Goal: Navigation & Orientation: Understand site structure

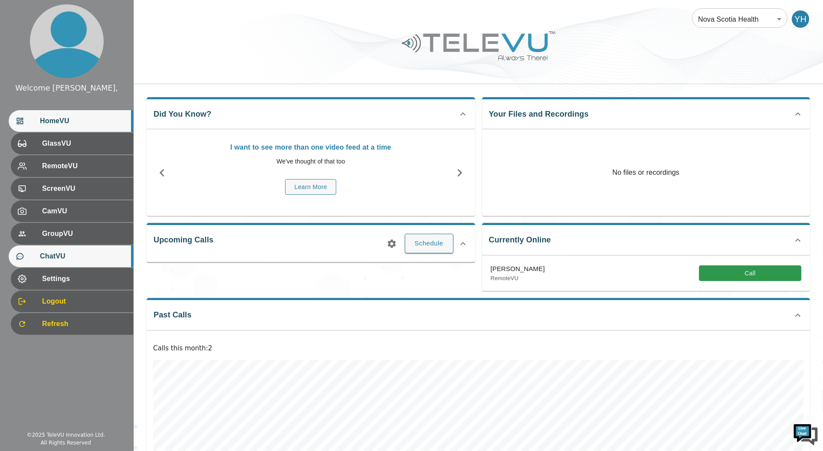
click at [85, 250] on div "ChatVU" at bounding box center [71, 256] width 124 height 22
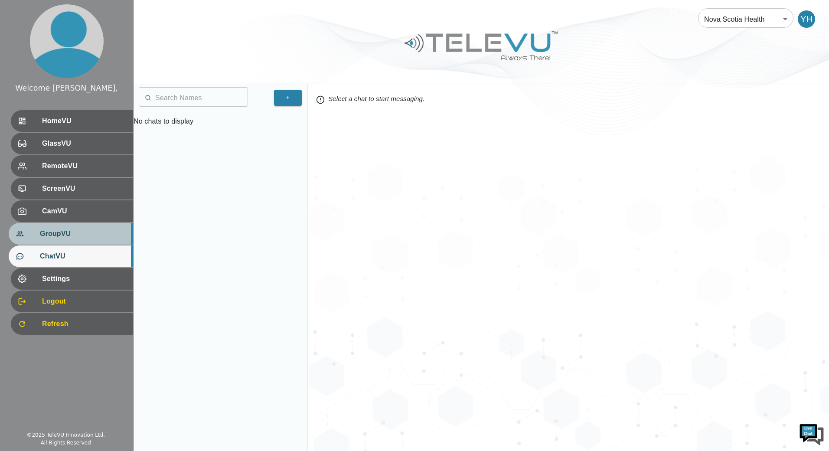
click at [84, 238] on span "GroupVU" at bounding box center [83, 234] width 86 height 10
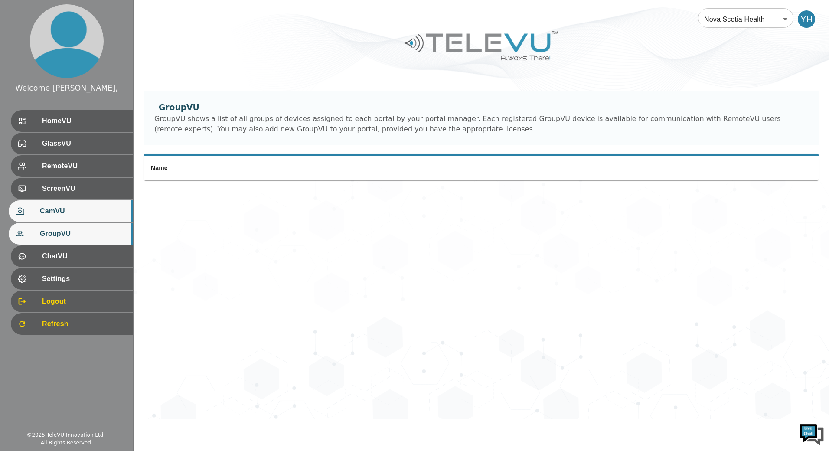
click at [86, 212] on span "CamVU" at bounding box center [83, 211] width 86 height 10
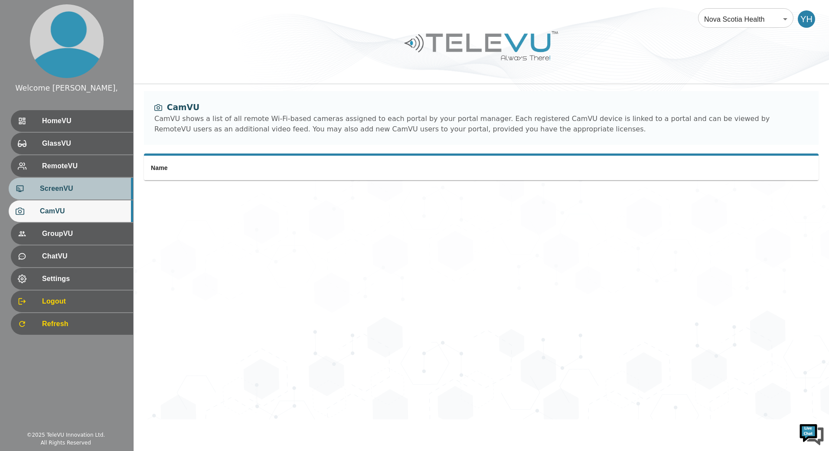
click at [88, 187] on span "ScreenVU" at bounding box center [83, 188] width 86 height 10
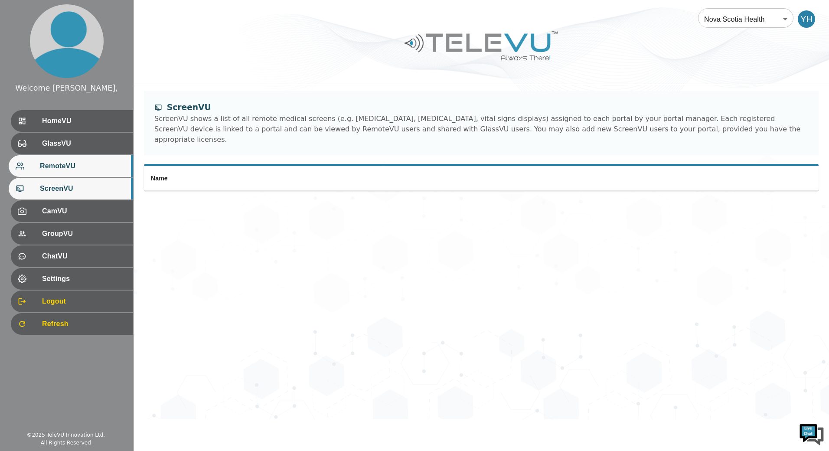
click at [88, 168] on span "RemoteVU" at bounding box center [83, 166] width 86 height 10
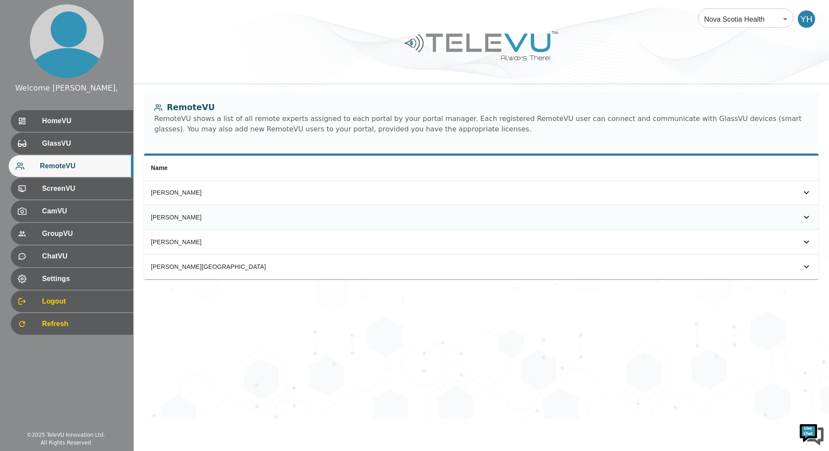
drag, startPoint x: 812, startPoint y: 218, endPoint x: 806, endPoint y: 217, distance: 6.6
click at [807, 217] on td "simple table" at bounding box center [723, 217] width 189 height 25
click at [806, 217] on icon "simple table" at bounding box center [806, 217] width 5 height 3
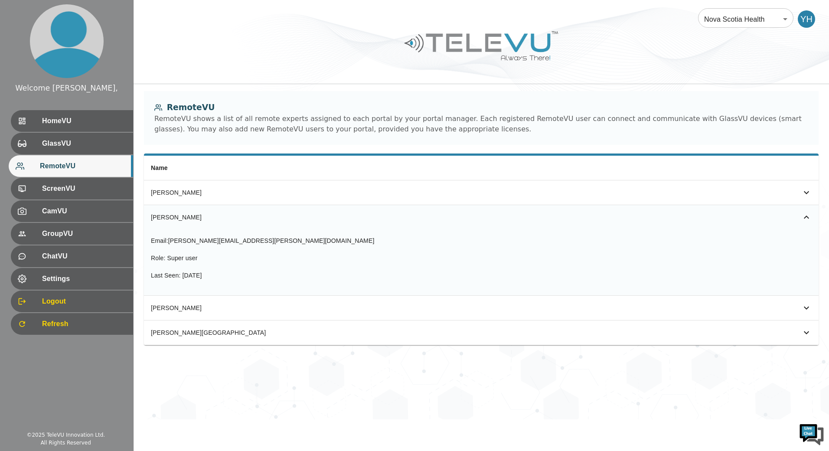
click at [806, 217] on icon "simple table" at bounding box center [806, 217] width 5 height 3
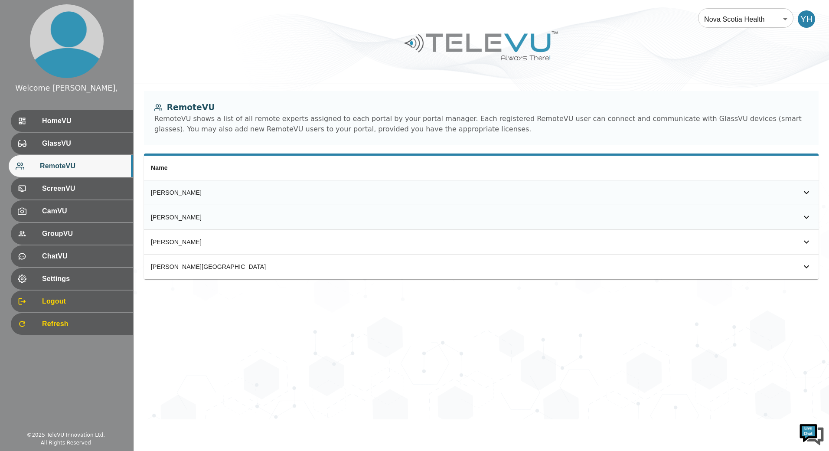
click at [800, 193] on div "simple table" at bounding box center [793, 192] width 36 height 10
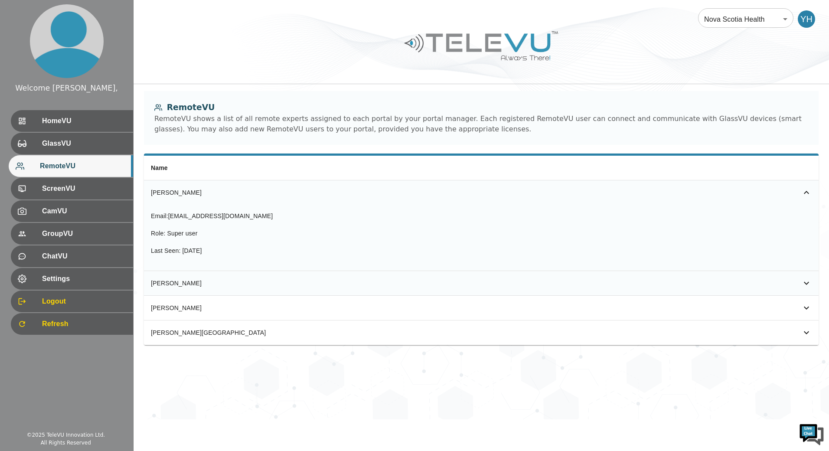
click at [804, 189] on icon "simple table" at bounding box center [806, 192] width 10 height 10
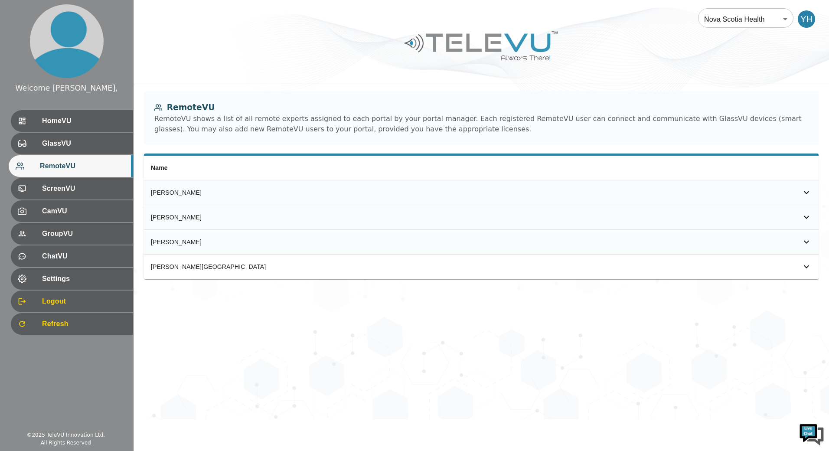
click at [790, 237] on div "simple table" at bounding box center [793, 242] width 36 height 10
click at [807, 241] on icon "simple table" at bounding box center [806, 241] width 5 height 3
click at [781, 270] on div "simple table" at bounding box center [793, 266] width 36 height 10
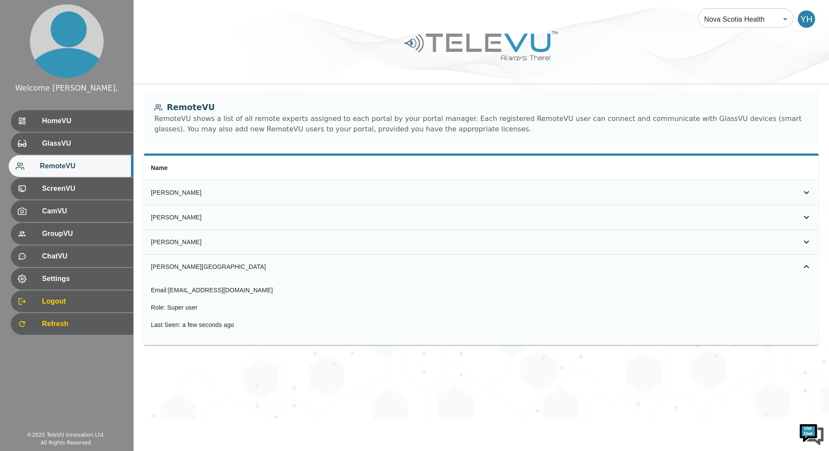
click at [795, 263] on div "simple table" at bounding box center [793, 266] width 36 height 10
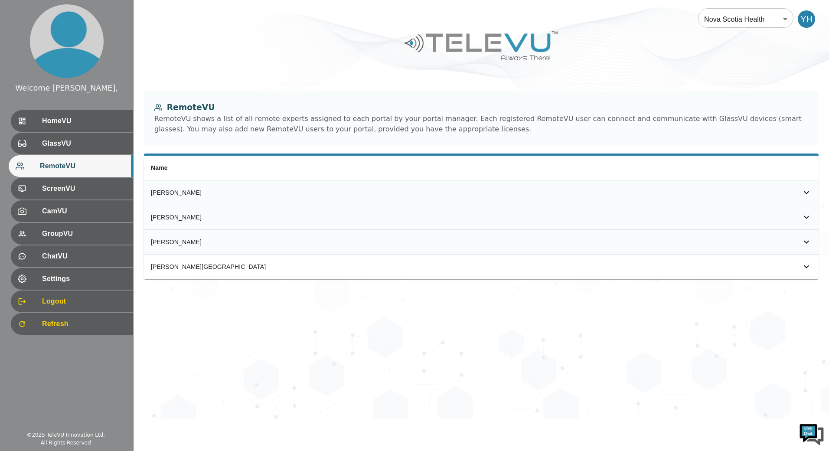
click at [718, 118] on div "RemoteVU shows a list of all remote experts assigned to each portal by your por…" at bounding box center [481, 124] width 654 height 21
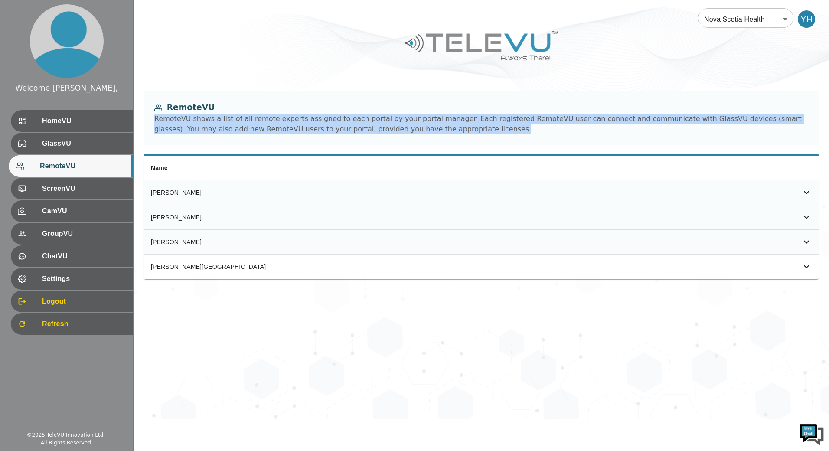
click at [718, 118] on div "RemoteVU shows a list of all remote experts assigned to each portal by your por…" at bounding box center [481, 124] width 654 height 21
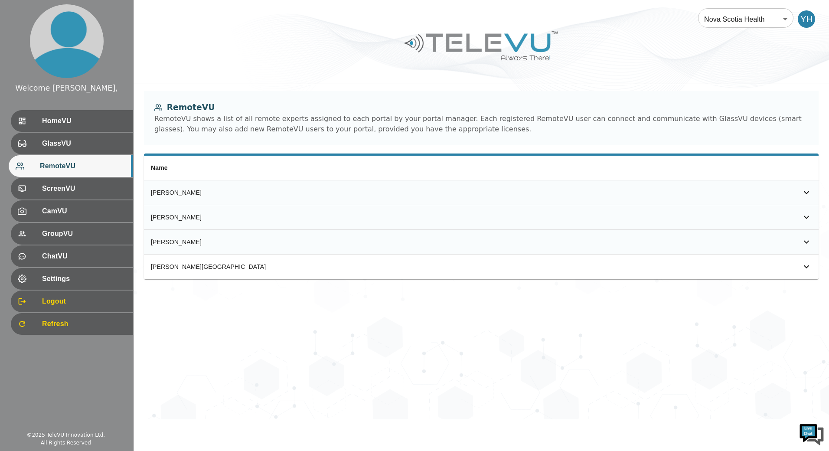
drag, startPoint x: 718, startPoint y: 118, endPoint x: 508, endPoint y: 162, distance: 215.0
click at [629, 164] on th "simple table" at bounding box center [723, 168] width 189 height 25
click at [56, 315] on div "Refresh" at bounding box center [71, 324] width 124 height 22
click at [131, 188] on div "ScreenVU" at bounding box center [71, 189] width 124 height 22
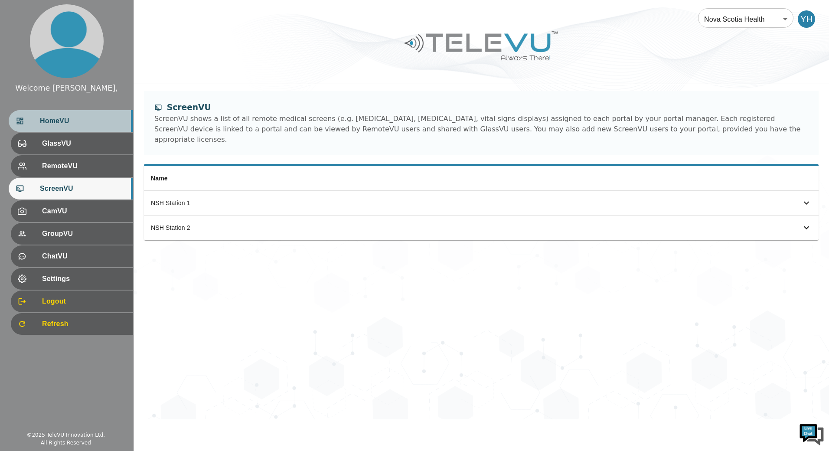
click at [130, 130] on div "HomeVU" at bounding box center [71, 121] width 124 height 22
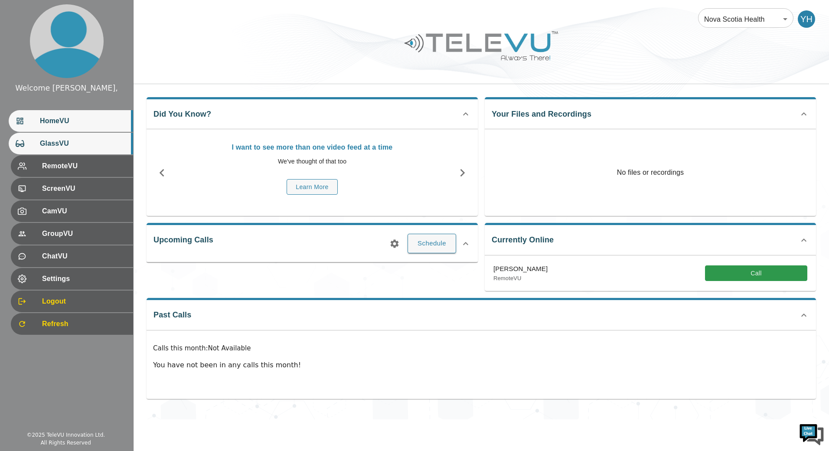
click at [120, 150] on div "GlassVU" at bounding box center [71, 144] width 124 height 22
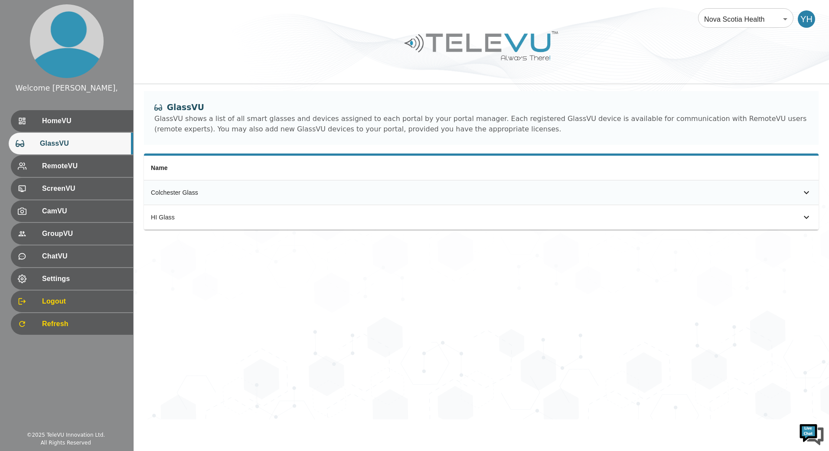
click at [552, 180] on td "simple table" at bounding box center [666, 192] width 304 height 25
click at [552, 187] on td "simple table" at bounding box center [666, 192] width 304 height 25
drag, startPoint x: 594, startPoint y: 196, endPoint x: 738, endPoint y: 193, distance: 143.6
click at [595, 196] on td "simple table" at bounding box center [666, 192] width 304 height 25
click at [796, 187] on div "simple table" at bounding box center [793, 192] width 36 height 10
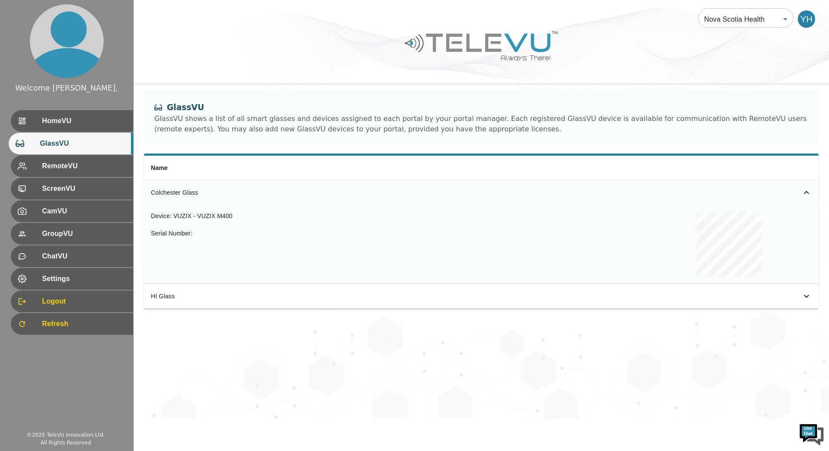
click at [803, 195] on icon "simple table" at bounding box center [806, 192] width 10 height 10
click at [801, 196] on icon "simple table" at bounding box center [806, 192] width 10 height 10
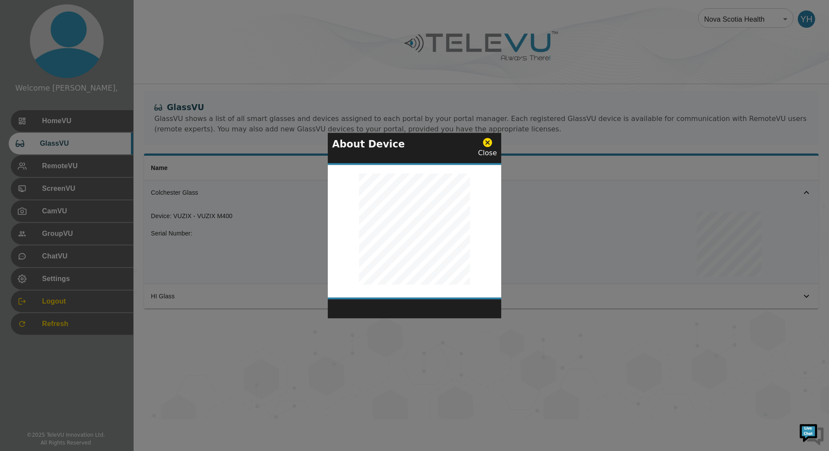
drag, startPoint x: 545, startPoint y: 224, endPoint x: 531, endPoint y: 222, distance: 14.0
click at [531, 222] on div at bounding box center [414, 225] width 829 height 451
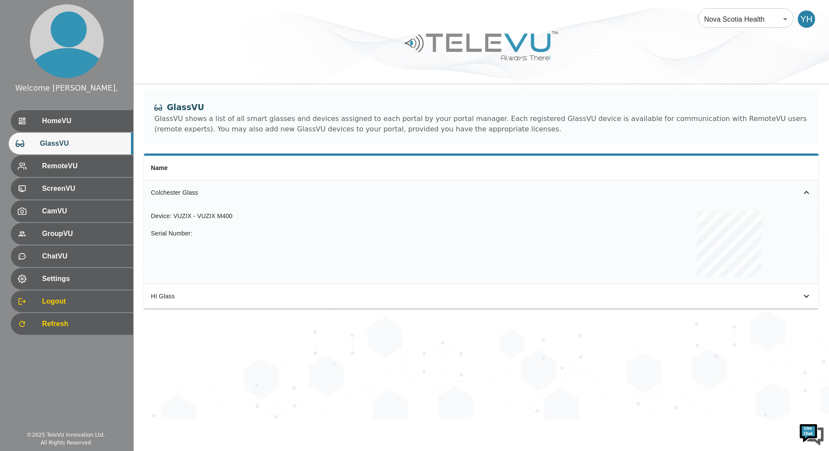
click at [477, 174] on th "Name" at bounding box center [329, 168] width 370 height 25
